Goal: Transaction & Acquisition: Purchase product/service

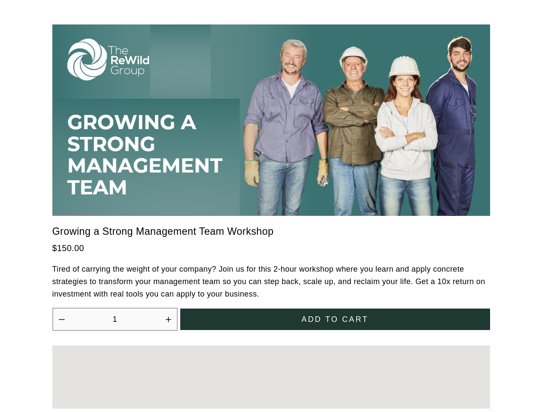
scroll to position [2375, 0]
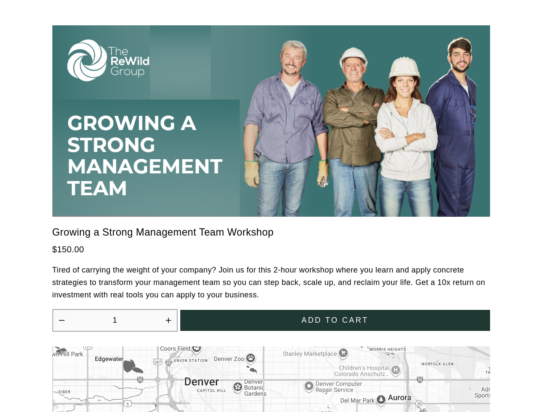
click at [168, 318] on icon "Increase quantity by 1" at bounding box center [168, 320] width 5 height 5
type input "2"
click at [335, 316] on span "Add to cart" at bounding box center [334, 320] width 67 height 9
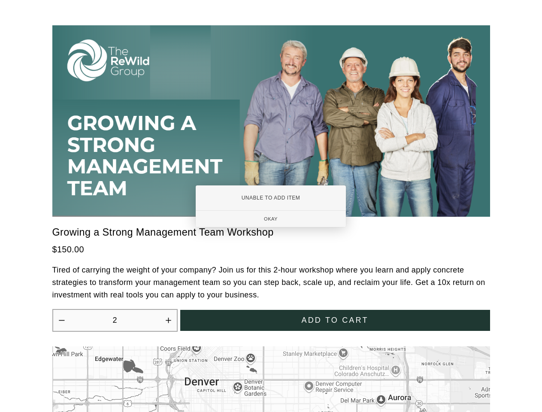
click at [271, 374] on div at bounding box center [271, 206] width 542 height 412
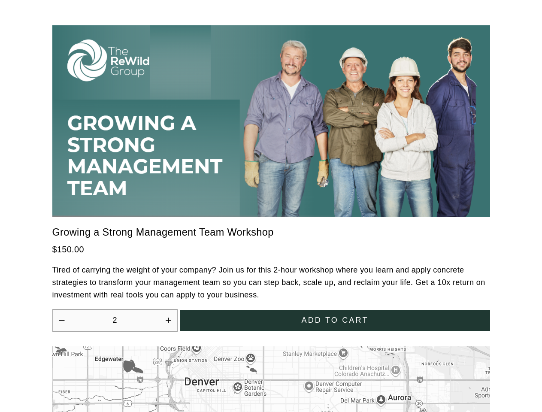
click at [271, 374] on div at bounding box center [271, 206] width 542 height 412
